Goal: Task Accomplishment & Management: Complete application form

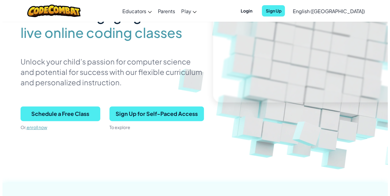
scroll to position [89, 0]
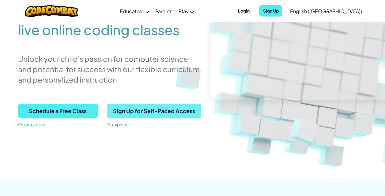
click at [149, 114] on span "Sign Up for Self-Paced Access" at bounding box center [154, 111] width 94 height 15
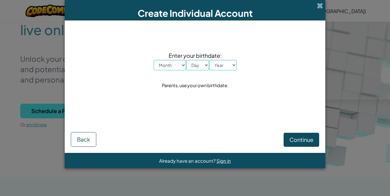
click at [178, 65] on select "Month January February March April May June July August September October Novem…" at bounding box center [169, 65] width 32 height 10
select select "8"
click at [153, 60] on select "Month January February March April May June July August September October Novem…" at bounding box center [169, 65] width 32 height 10
click at [200, 61] on select "Day 1 2 3 4 5 6 7 8 9 10 11 12 13 14 15 16 17 18 19 20 21 22 23 24 25 26 27 28 …" at bounding box center [197, 65] width 23 height 10
select select "23"
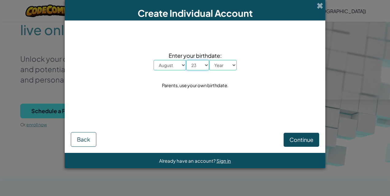
click at [186, 60] on select "Day 1 2 3 4 5 6 7 8 9 10 11 12 13 14 15 16 17 18 19 20 21 22 23 24 25 26 27 28 …" at bounding box center [197, 65] width 23 height 10
click at [227, 69] on select "Year [DATE] 2024 2023 2022 2021 2020 2019 2018 2017 2016 2015 2014 2013 2012 20…" at bounding box center [223, 65] width 28 height 10
select select "2006"
click at [209, 60] on select "Year [DATE] 2024 2023 2022 2021 2020 2019 2018 2017 2016 2015 2014 2013 2012 20…" at bounding box center [223, 65] width 28 height 10
click at [306, 140] on span "Continue" at bounding box center [301, 139] width 24 height 7
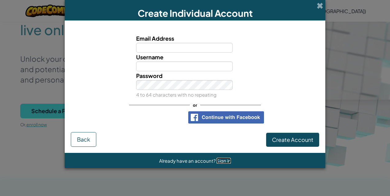
click at [218, 159] on span "Sign in" at bounding box center [223, 161] width 14 height 6
